Goal: Task Accomplishment & Management: Use online tool/utility

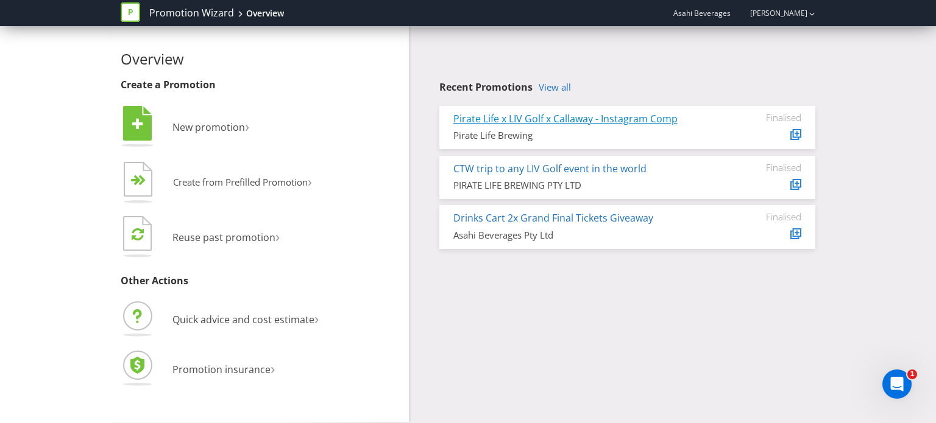
click at [595, 119] on link "Pirate Life x LIV Golf x Callaway - Instagram Comp" at bounding box center [565, 118] width 224 height 13
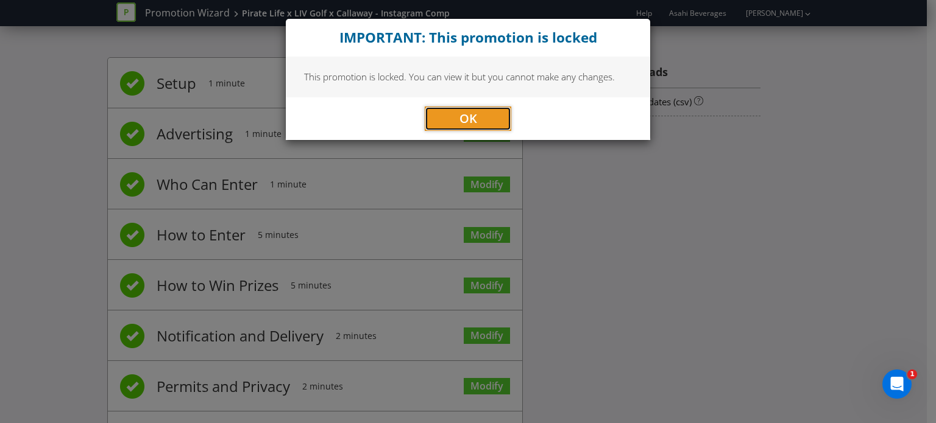
click at [487, 107] on button "OK" at bounding box center [468, 119] width 87 height 24
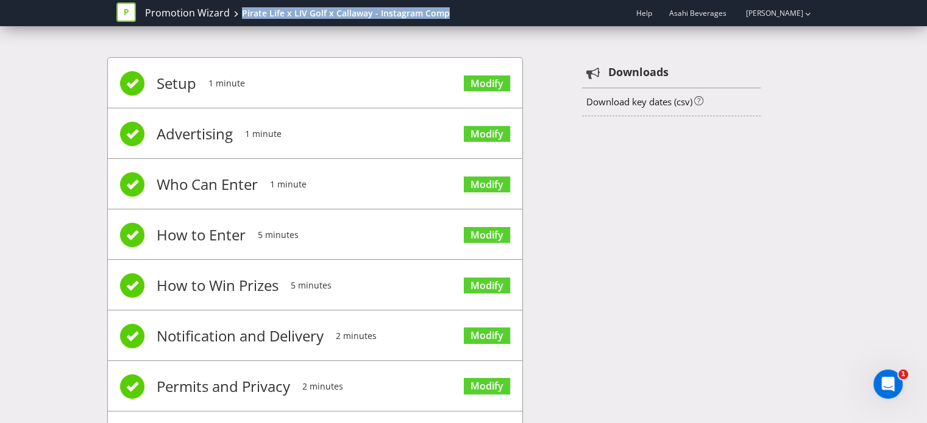
drag, startPoint x: 463, startPoint y: 9, endPoint x: 238, endPoint y: 15, distance: 225.5
click at [238, 15] on div "Promotion Wizard Pirate Life x LIV Golf x Callaway - Instagram Comp Help Asahi …" at bounding box center [463, 13] width 695 height 26
copy div "Pirate Life x LIV Golf x Callaway - Instagram Comp"
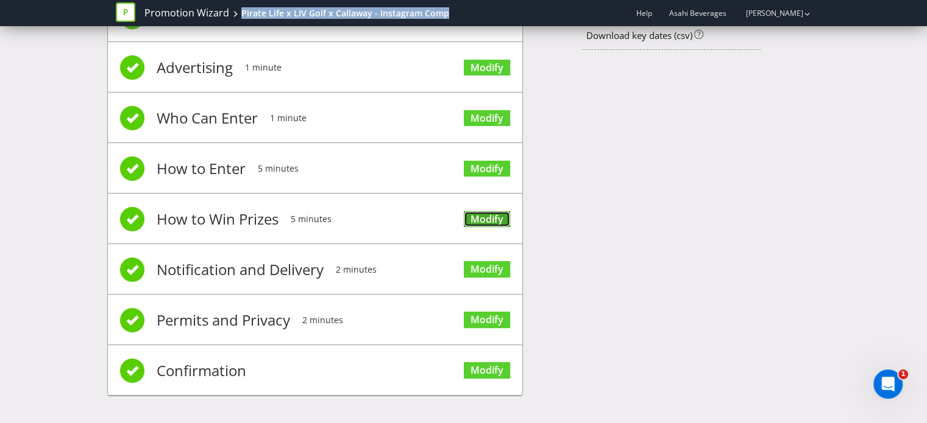
click at [492, 221] on link "Modify" at bounding box center [487, 219] width 46 height 16
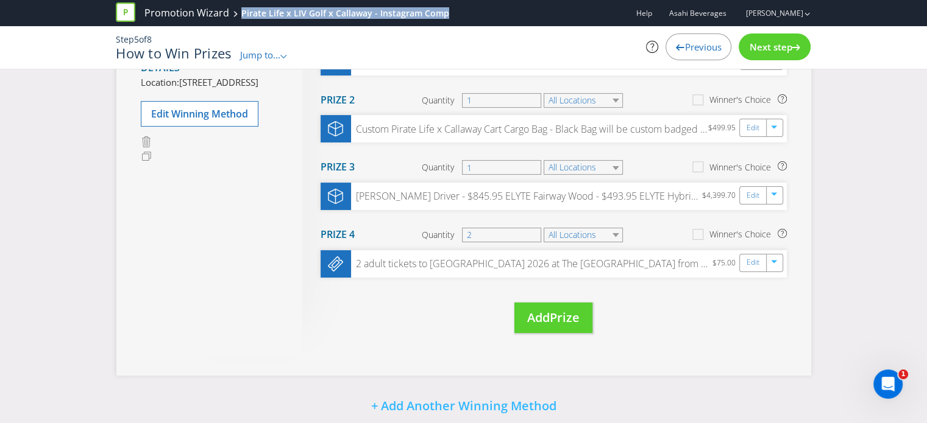
scroll to position [185, 0]
